Goal: Task Accomplishment & Management: Use online tool/utility

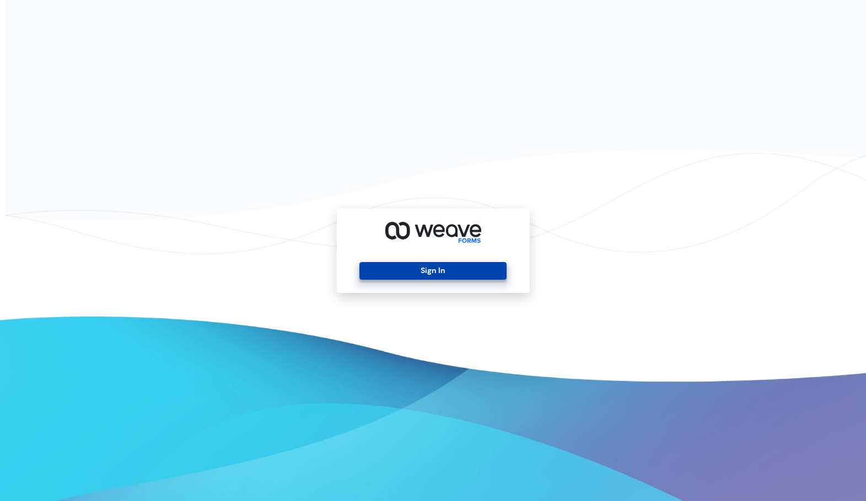
click at [460, 278] on button "Sign In" at bounding box center [432, 271] width 147 height 18
